Goal: Use online tool/utility: Utilize a website feature to perform a specific function

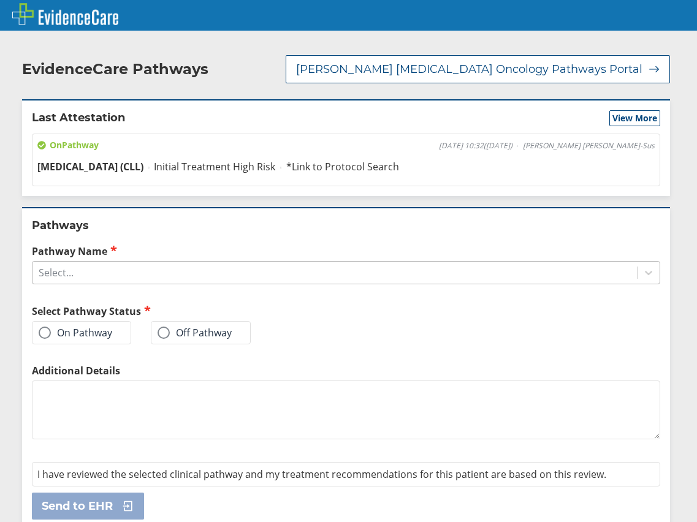
click at [83, 262] on div "Select..." at bounding box center [334, 272] width 605 height 21
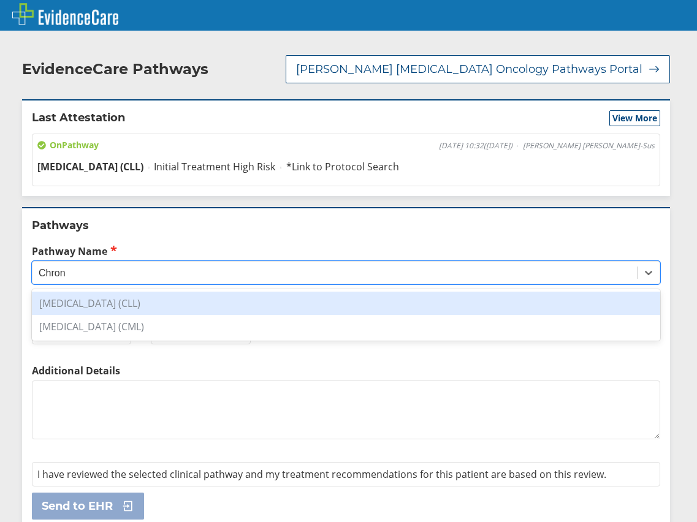
click at [162, 292] on div "[MEDICAL_DATA] (CLL)" at bounding box center [346, 303] width 628 height 23
type input "Chron"
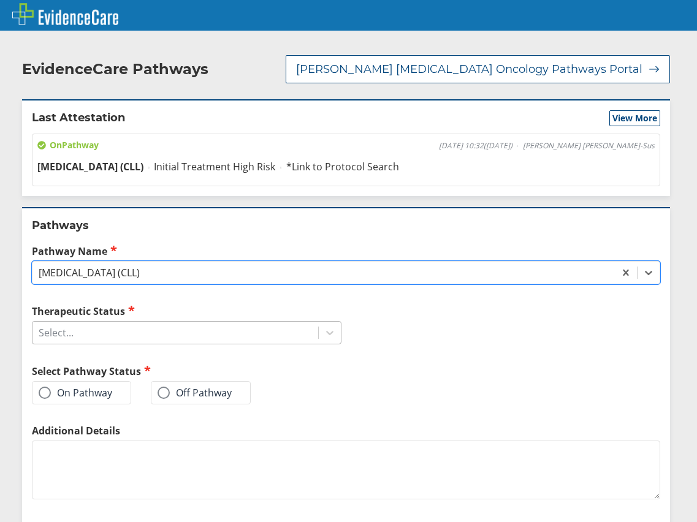
click at [164, 323] on div "Select..." at bounding box center [175, 333] width 286 height 21
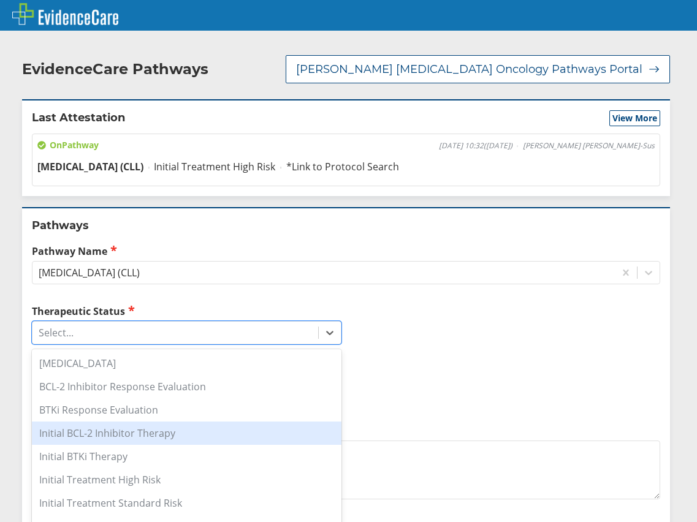
click at [255, 424] on div "Initial BCL-2 Inhibitor Therapy" at bounding box center [187, 433] width 310 height 23
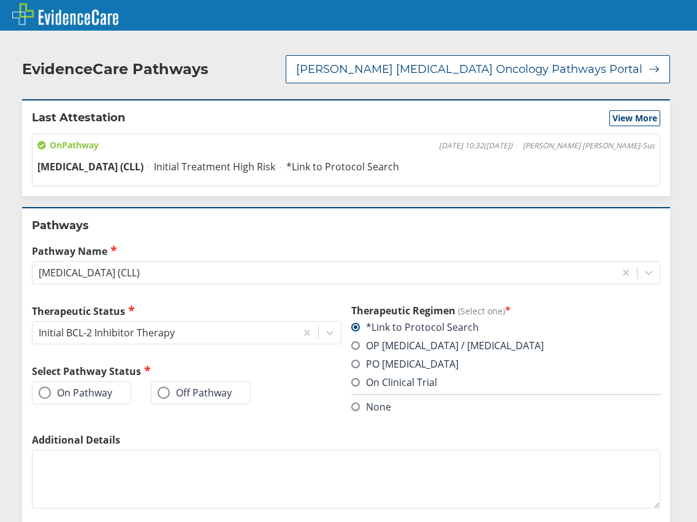
click at [55, 387] on label "On Pathway" at bounding box center [76, 393] width 74 height 12
click at [0, 0] on input "On Pathway" at bounding box center [0, 0] width 0 height 0
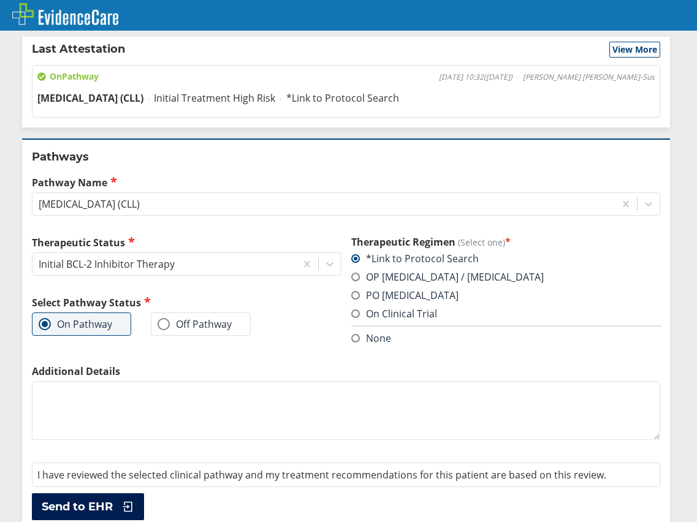
click at [131, 501] on icon at bounding box center [125, 507] width 18 height 12
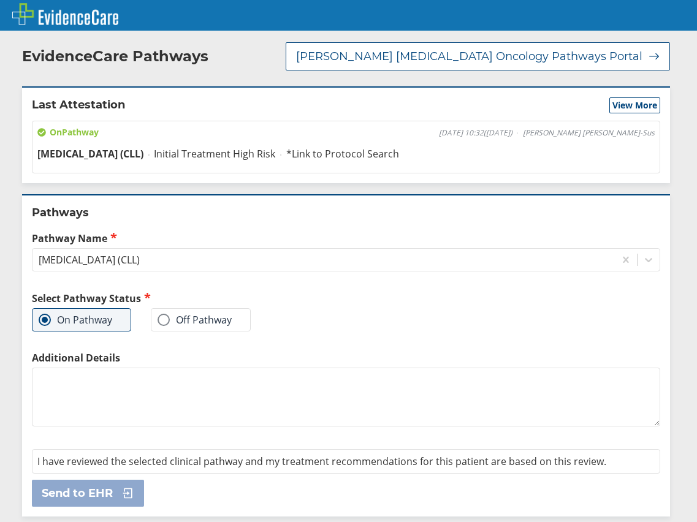
scroll to position [0, 0]
